Goal: Transaction & Acquisition: Purchase product/service

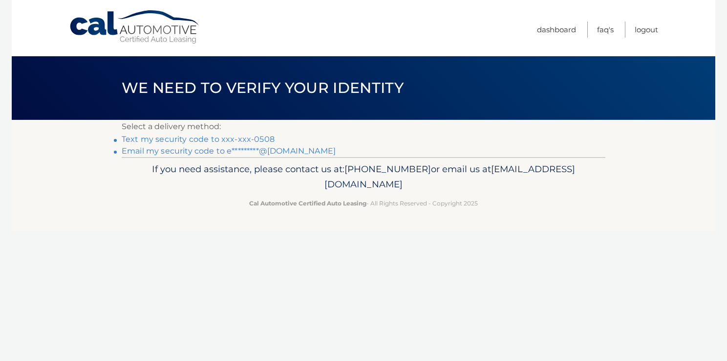
click at [147, 138] on link "Text my security code to xxx-xxx-0508" at bounding box center [198, 138] width 153 height 9
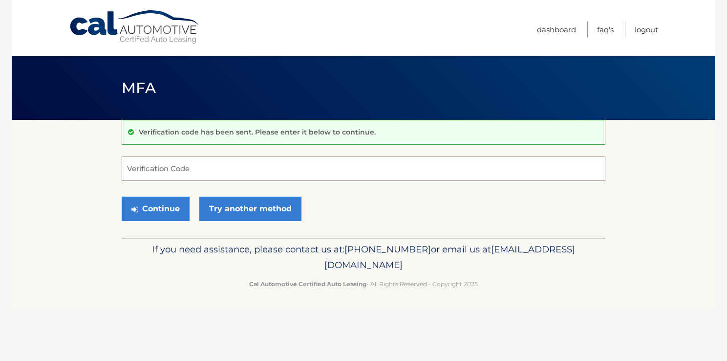
click at [138, 162] on input "Verification Code" at bounding box center [364, 168] width 484 height 24
type input "740240"
click at [162, 208] on button "Continue" at bounding box center [156, 209] width 68 height 24
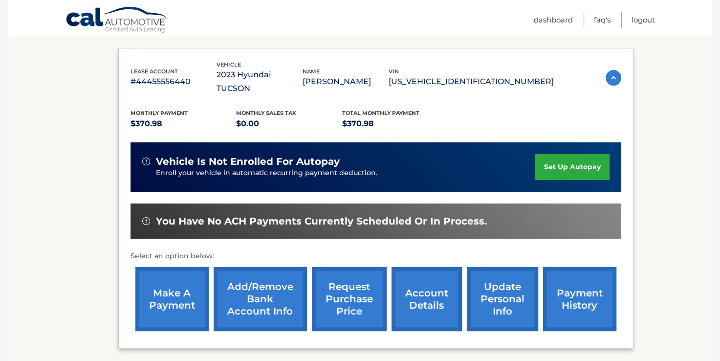
scroll to position [196, 0]
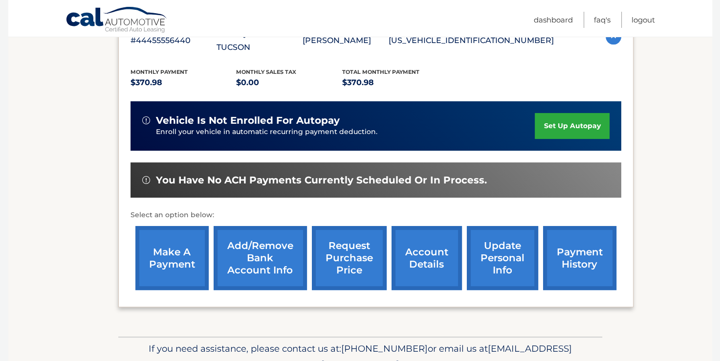
click at [581, 251] on link "payment history" at bounding box center [579, 258] width 73 height 64
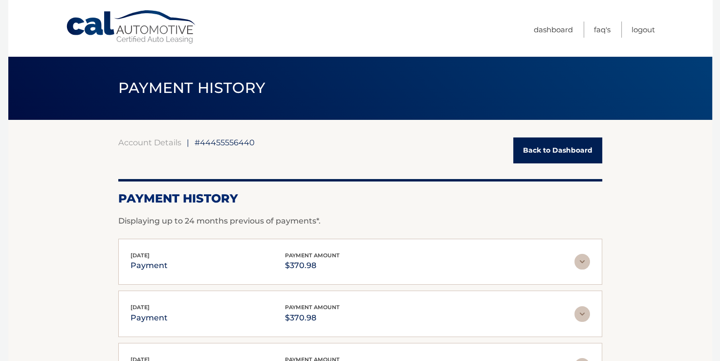
click at [574, 152] on link "Back to Dashboard" at bounding box center [557, 150] width 89 height 26
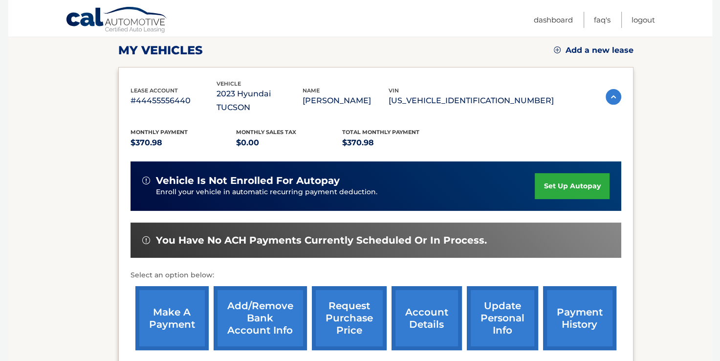
scroll to position [147, 0]
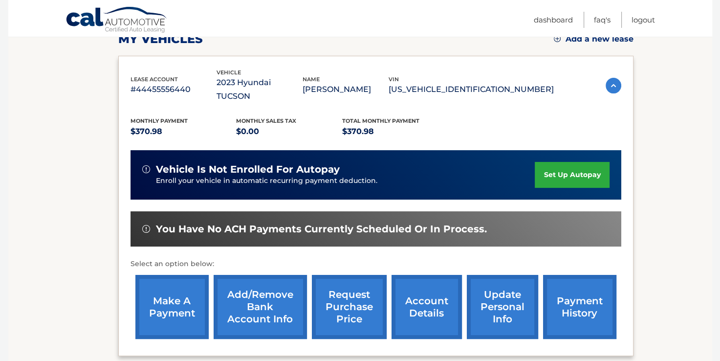
click at [176, 290] on link "make a payment" at bounding box center [171, 307] width 73 height 64
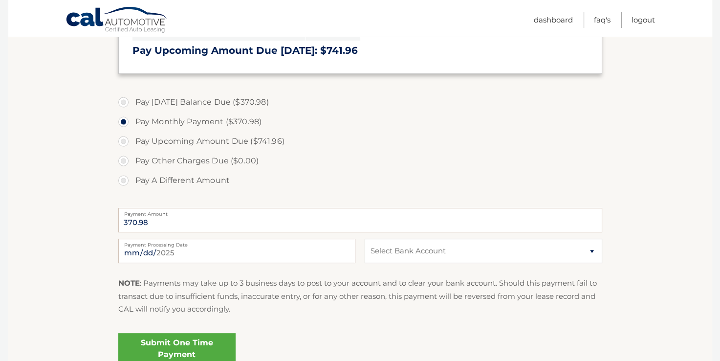
scroll to position [293, 0]
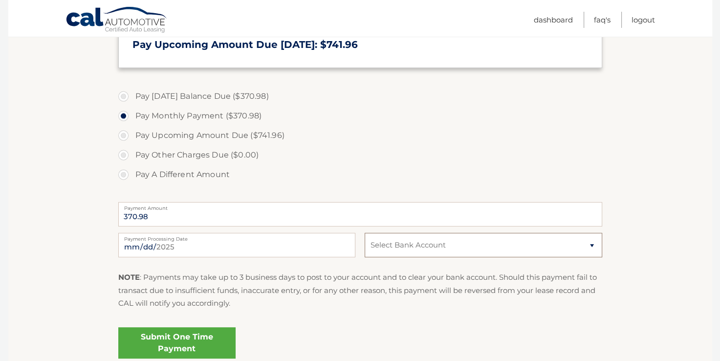
click at [467, 241] on select "Select Bank Account Checking JPMORGAN CHASE BANK, NA *****7237 Checking MUNICIP…" at bounding box center [483, 245] width 237 height 24
select select "ZjQ0MzMzOTktNmQ0MC00NDhkLTk2ZWYtNzc1M2ExOTI4YjMx"
click at [365, 233] on select "Select Bank Account Checking JPMORGAN CHASE BANK, NA *****7237 Checking MUNICIP…" at bounding box center [483, 245] width 237 height 24
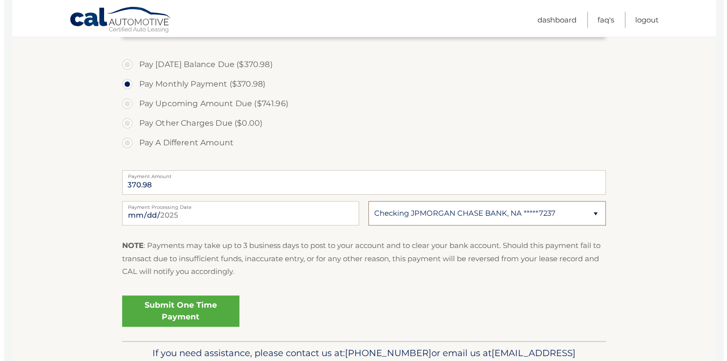
scroll to position [342, 0]
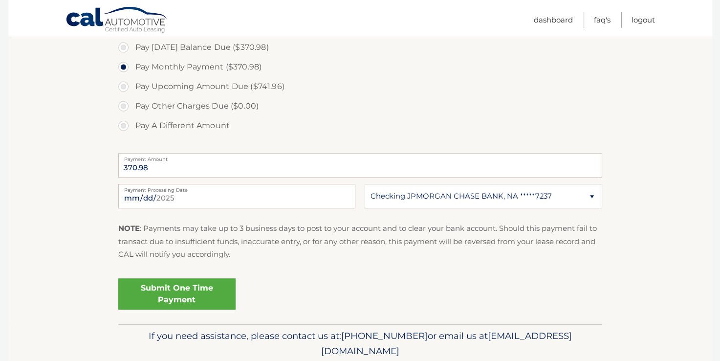
click at [210, 293] on link "Submit One Time Payment" at bounding box center [176, 293] width 117 height 31
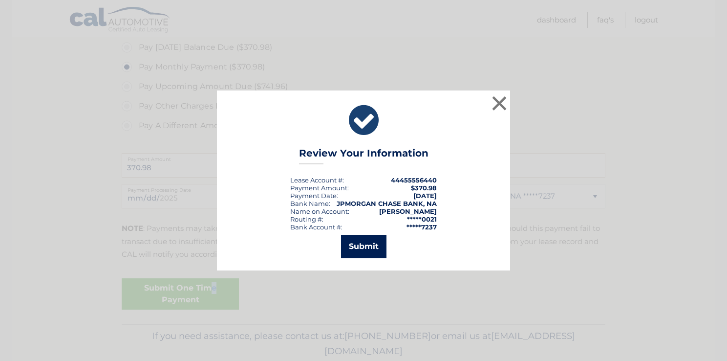
click at [360, 246] on button "Submit" at bounding box center [363, 246] width 45 height 23
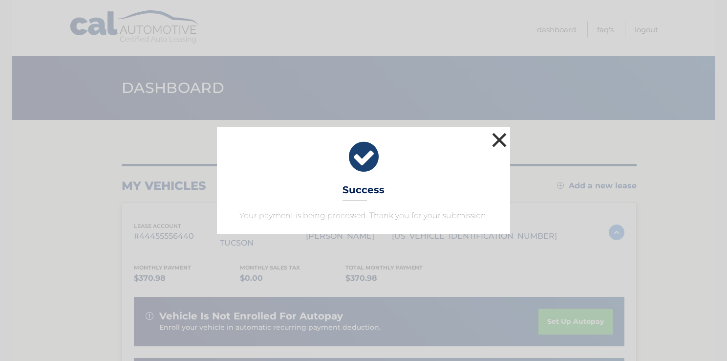
click at [504, 137] on button "×" at bounding box center [500, 140] width 20 height 20
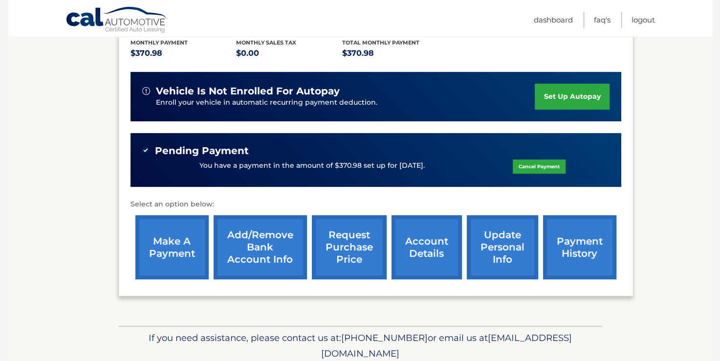
scroll to position [244, 0]
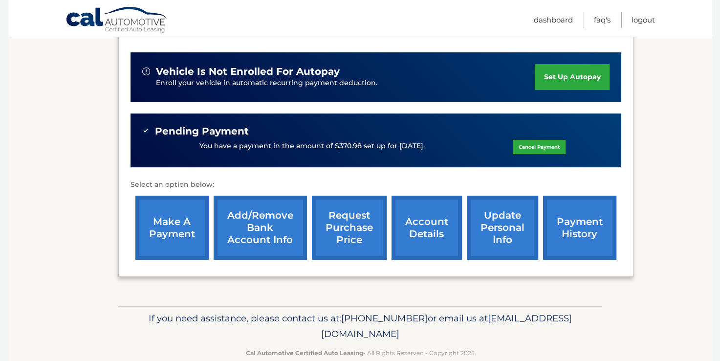
click at [566, 218] on link "payment history" at bounding box center [579, 228] width 73 height 64
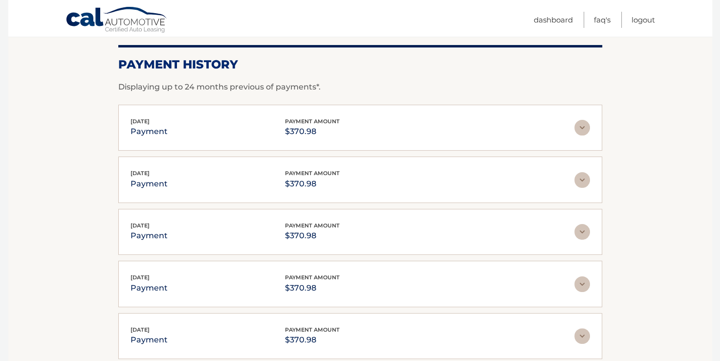
scroll to position [98, 0]
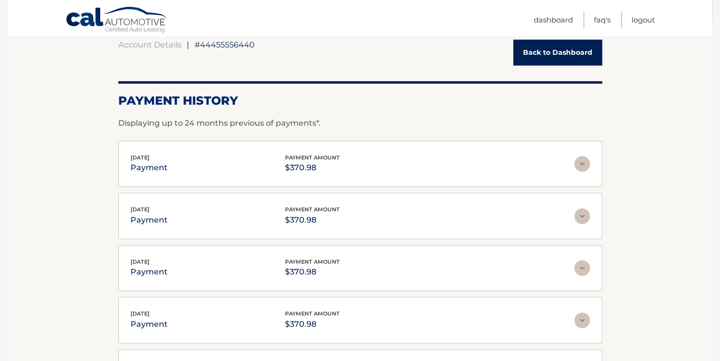
click at [567, 48] on link "Back to Dashboard" at bounding box center [557, 53] width 89 height 26
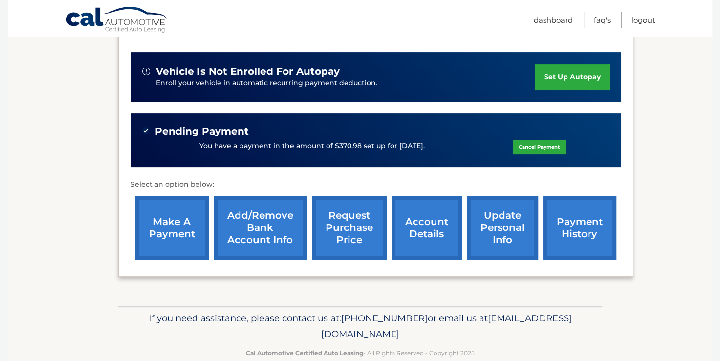
scroll to position [248, 0]
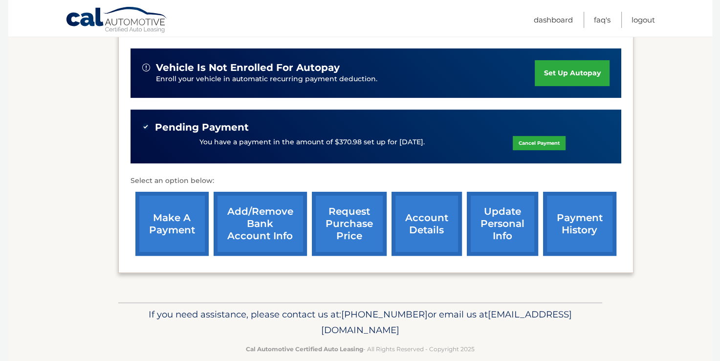
click at [434, 218] on link "account details" at bounding box center [427, 224] width 70 height 64
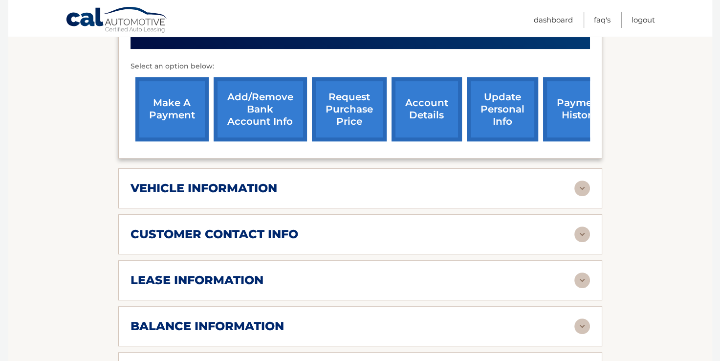
scroll to position [391, 0]
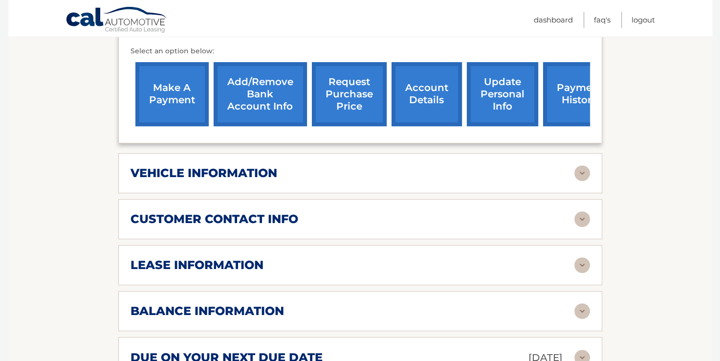
click at [495, 166] on div "vehicle information" at bounding box center [353, 173] width 444 height 15
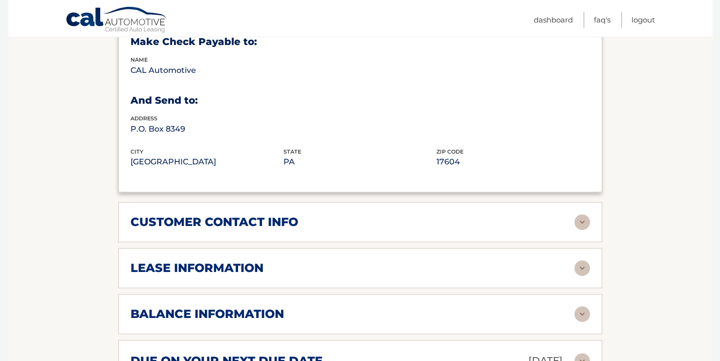
scroll to position [635, 0]
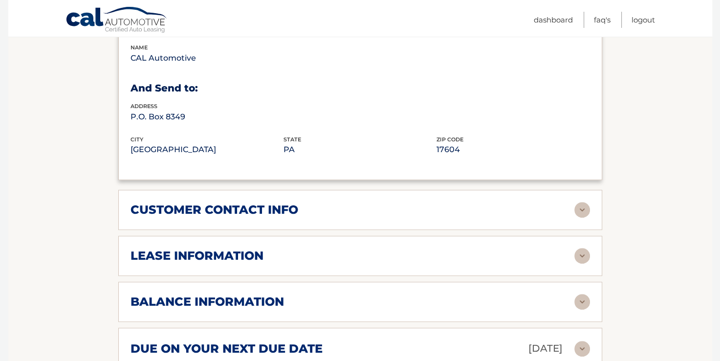
click at [509, 202] on div "customer contact info" at bounding box center [353, 209] width 444 height 15
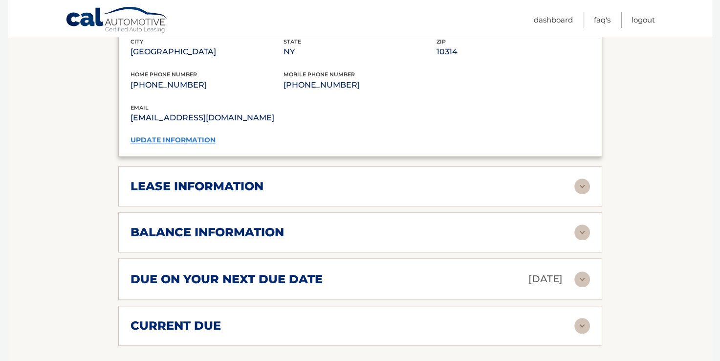
scroll to position [978, 0]
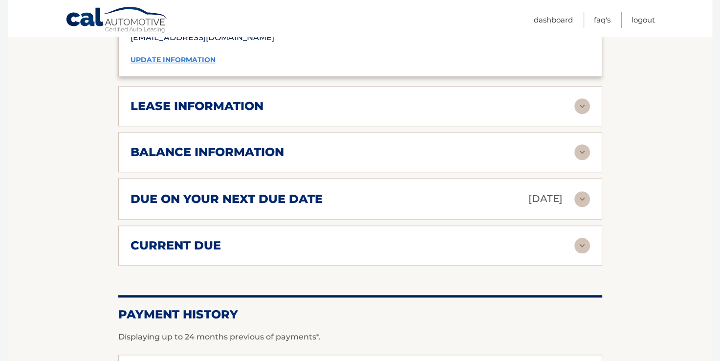
click at [439, 99] on div "lease information" at bounding box center [353, 106] width 444 height 15
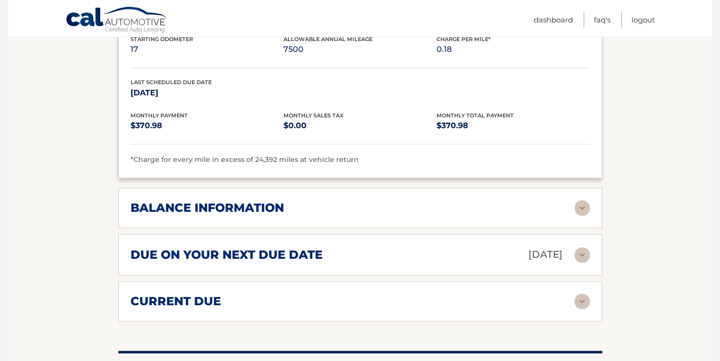
scroll to position [1173, 0]
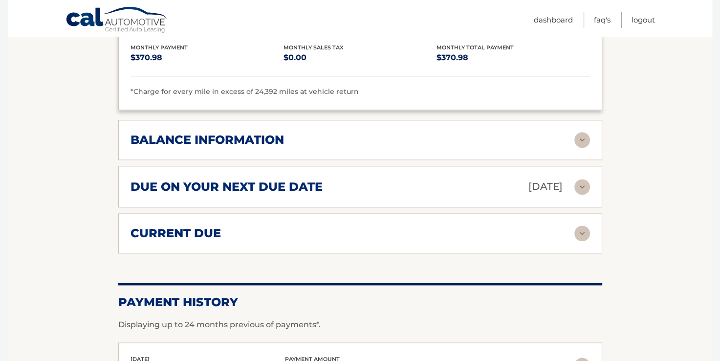
click at [485, 132] on div "balance information" at bounding box center [353, 139] width 444 height 15
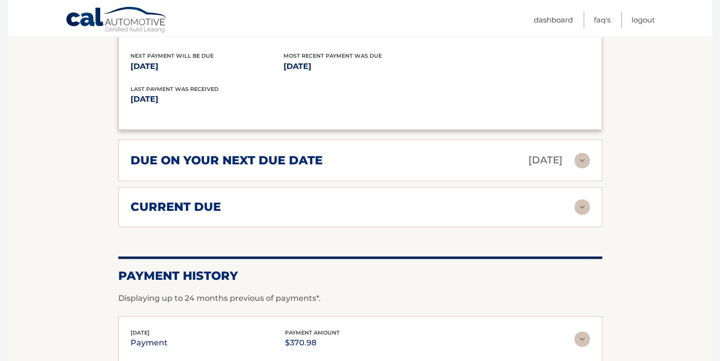
scroll to position [1320, 0]
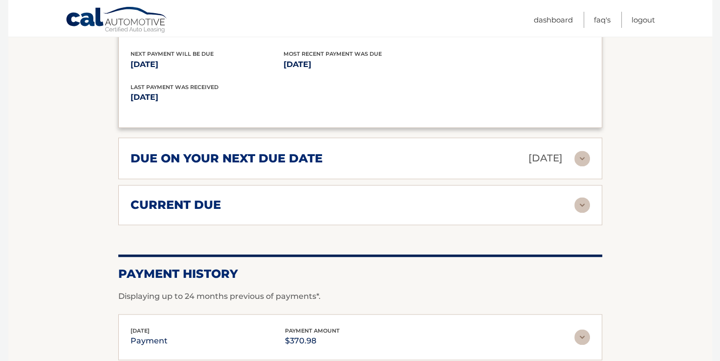
click at [475, 150] on div "due on your next due date [DATE]" at bounding box center [353, 158] width 444 height 17
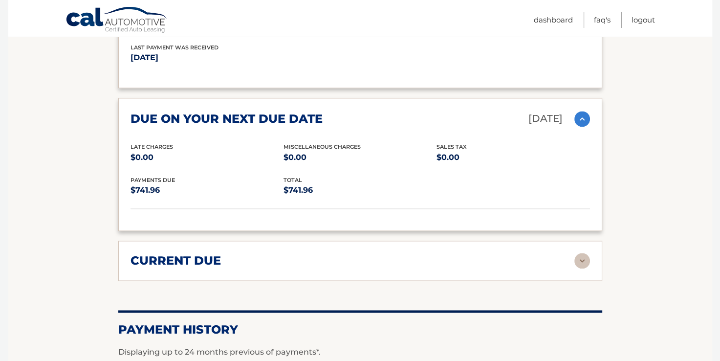
scroll to position [1418, 0]
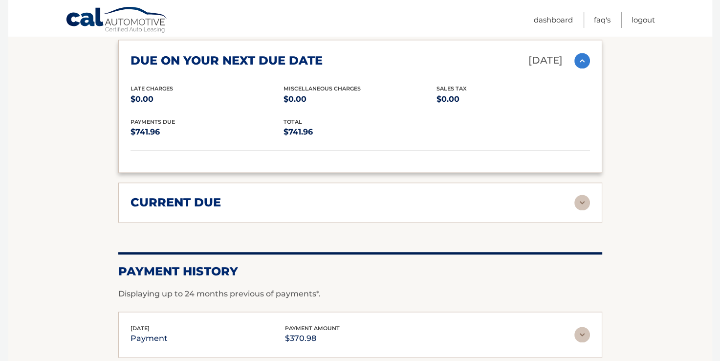
click at [466, 195] on div "current due" at bounding box center [353, 202] width 444 height 15
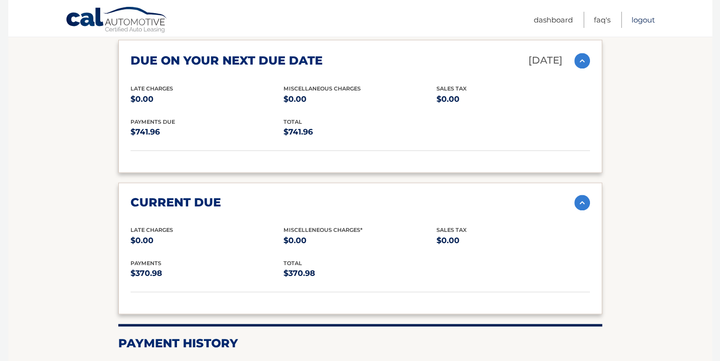
click at [641, 17] on link "Logout" at bounding box center [643, 20] width 23 height 16
